Goal: Information Seeking & Learning: Check status

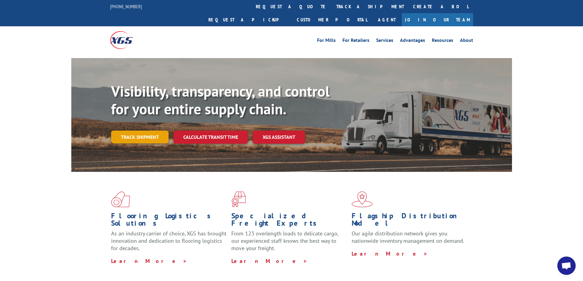
click at [136, 131] on link "Track shipment" at bounding box center [140, 137] width 58 height 13
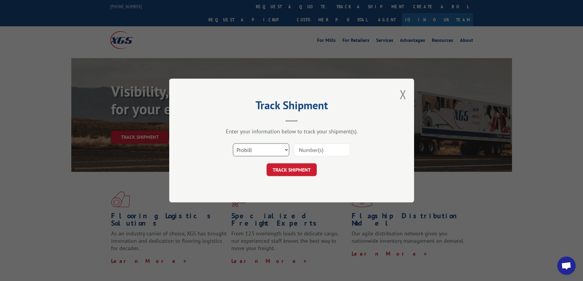
click at [246, 154] on select "Select category... Probill BOL PO" at bounding box center [261, 150] width 56 height 13
select select "bol"
click at [233, 144] on select "Select category... Probill BOL PO" at bounding box center [261, 150] width 56 height 13
click at [310, 149] on input at bounding box center [322, 150] width 56 height 13
paste input "5158077"
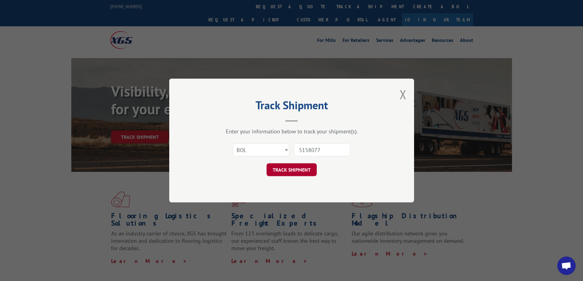
type input "5158077"
click at [289, 171] on button "TRACK SHIPMENT" at bounding box center [292, 169] width 50 height 13
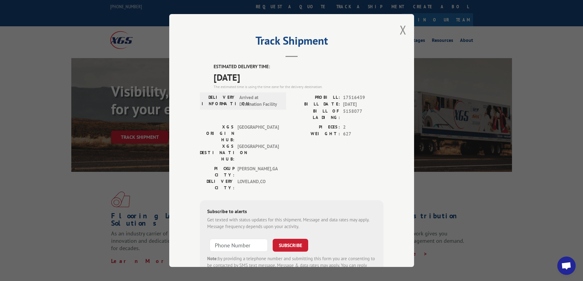
drag, startPoint x: 260, startPoint y: 78, endPoint x: 208, endPoint y: 66, distance: 52.8
click at [208, 66] on div "ESTIMATED DELIVERY TIME: [DATE] The estimated time is using the time zone for t…" at bounding box center [292, 173] width 184 height 220
copy div "ESTIMATED DELIVERY TIME: [DATE]"
drag, startPoint x: 361, startPoint y: 111, endPoint x: 341, endPoint y: 110, distance: 20.2
click at [343, 110] on span "5158077" at bounding box center [363, 114] width 40 height 13
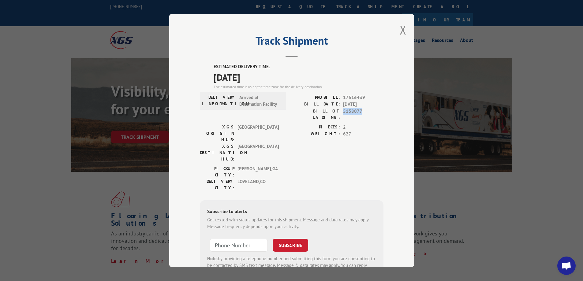
copy span "5158077"
